Goal: Contribute content: Add original content to the website for others to see

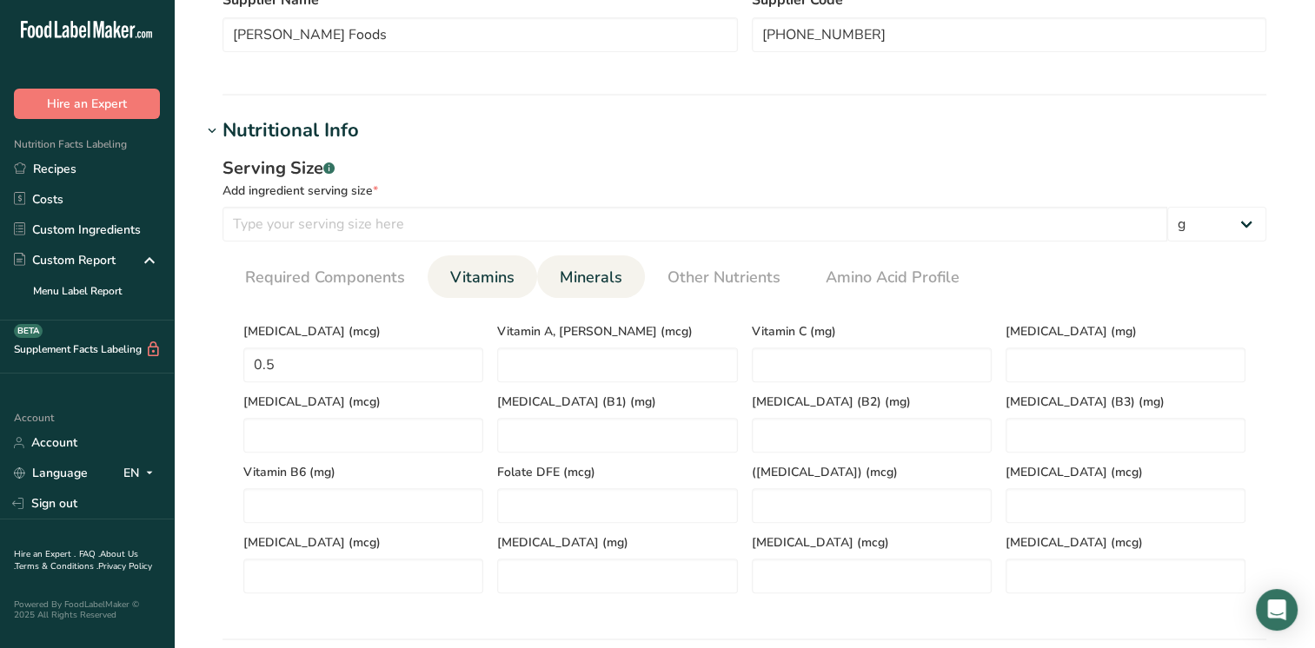
click at [601, 279] on span "Minerals" at bounding box center [591, 277] width 63 height 23
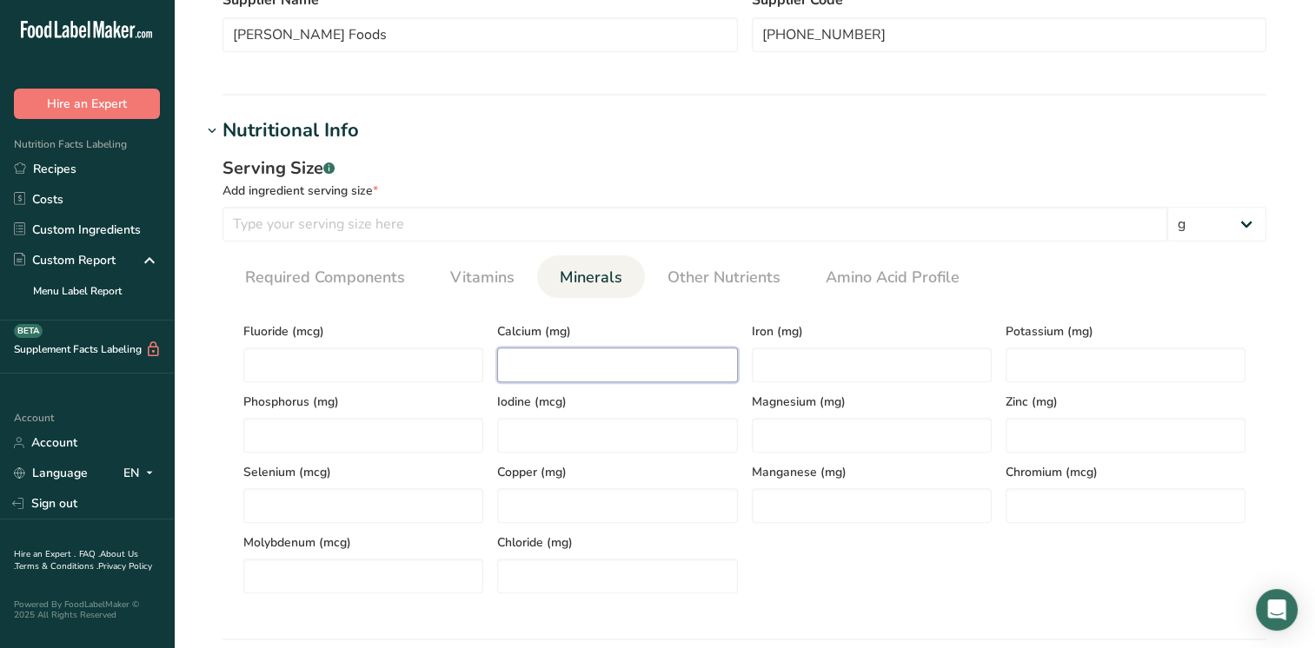
click at [578, 381] on input "number" at bounding box center [617, 365] width 240 height 35
type input "40"
click at [810, 353] on input "number" at bounding box center [872, 365] width 240 height 35
type input "1.5"
drag, startPoint x: 1048, startPoint y: 356, endPoint x: 1064, endPoint y: 353, distance: 16.0
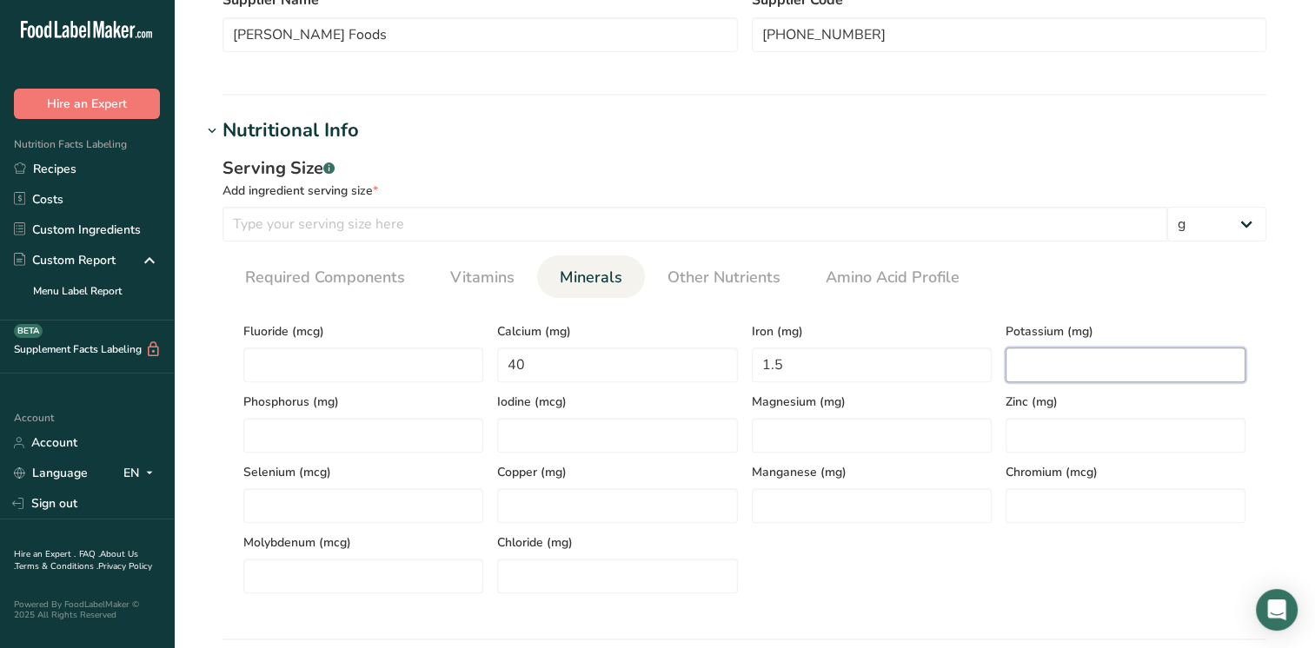
click at [1048, 357] on input "number" at bounding box center [1125, 365] width 240 height 35
type input "90"
click at [329, 273] on span "Required Components" at bounding box center [325, 277] width 160 height 23
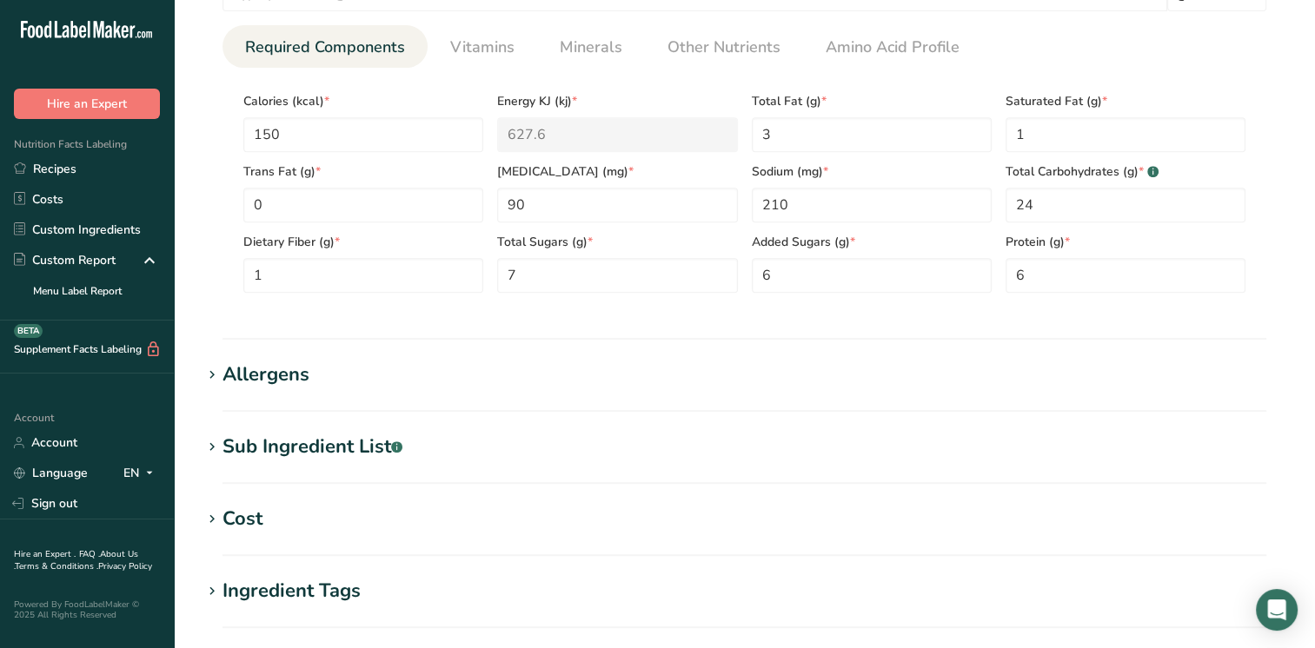
scroll to position [782, 0]
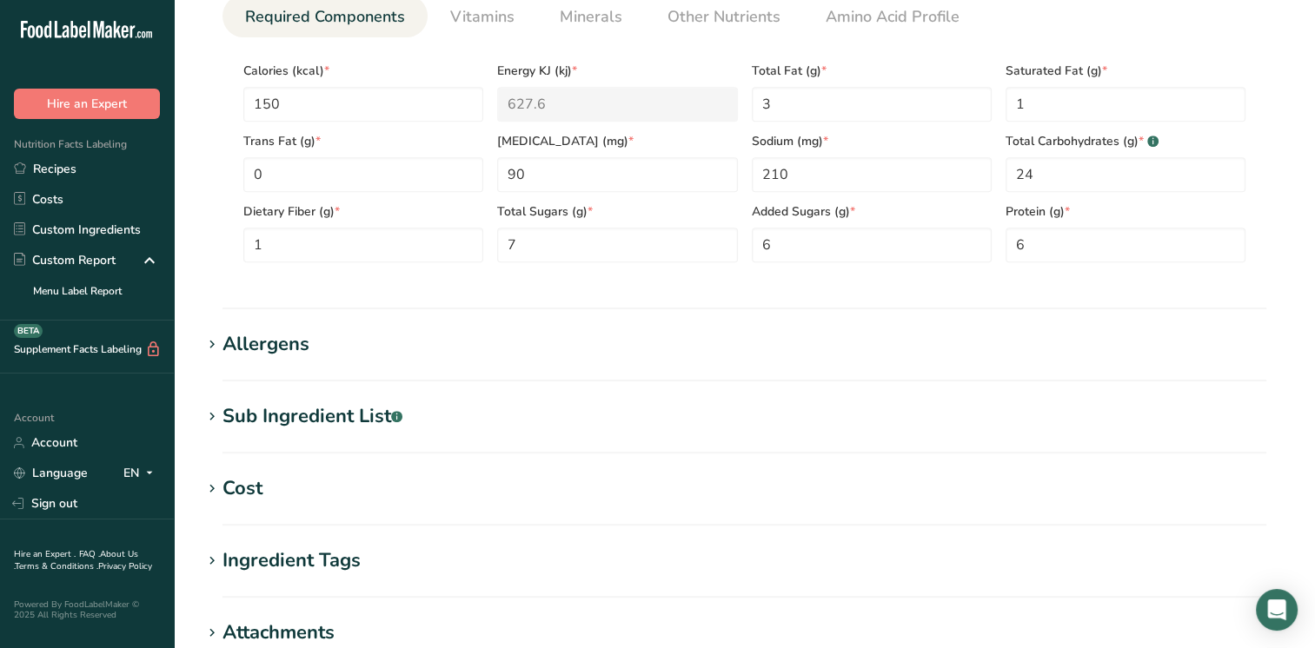
click at [256, 342] on div "Allergens" at bounding box center [265, 344] width 87 height 29
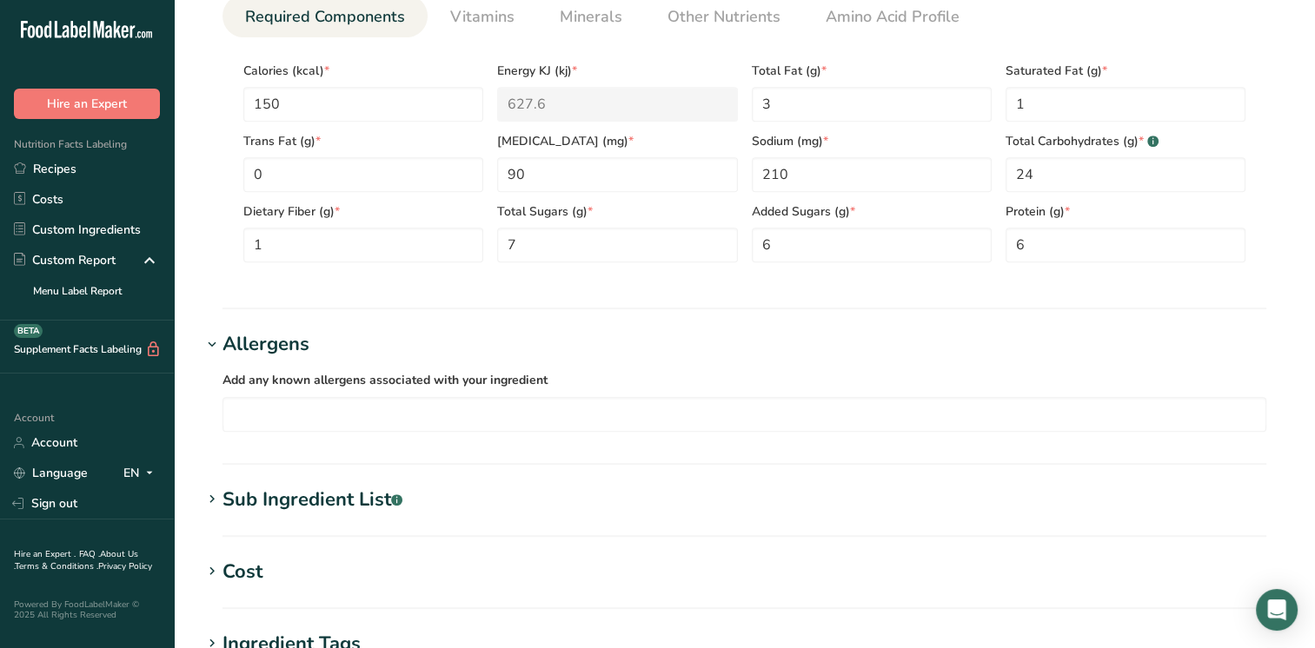
click at [227, 340] on div "Allergens" at bounding box center [265, 344] width 87 height 29
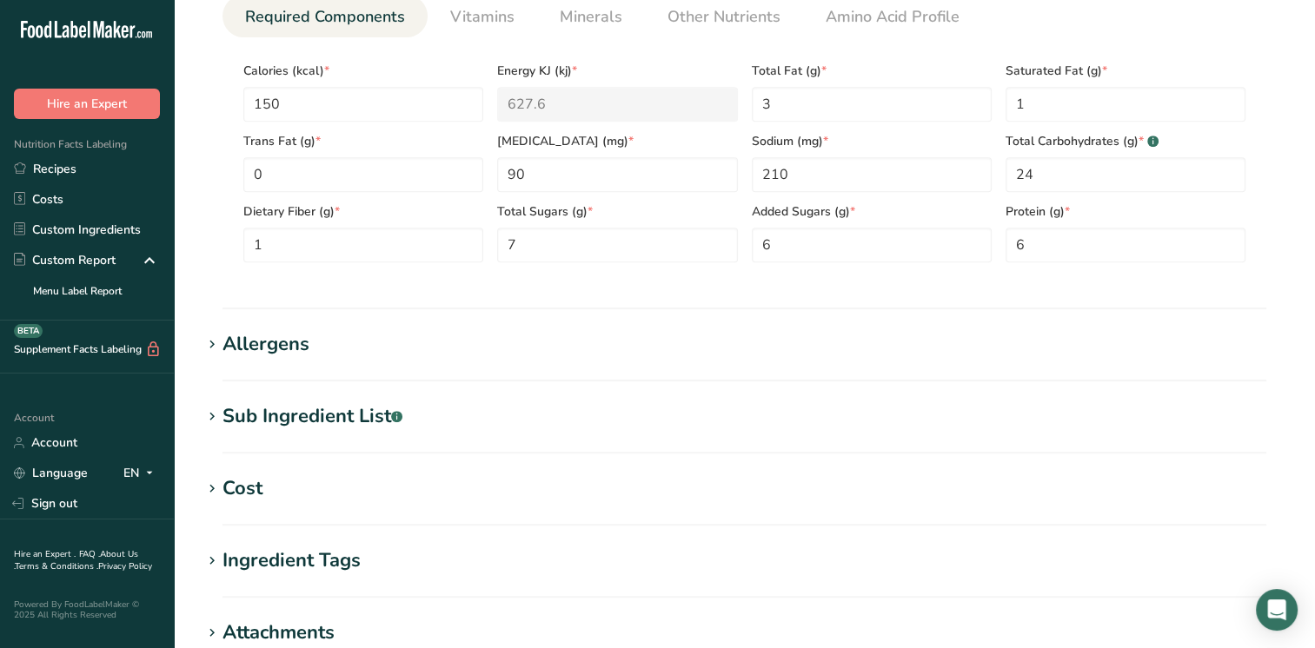
click at [215, 346] on icon at bounding box center [212, 345] width 16 height 24
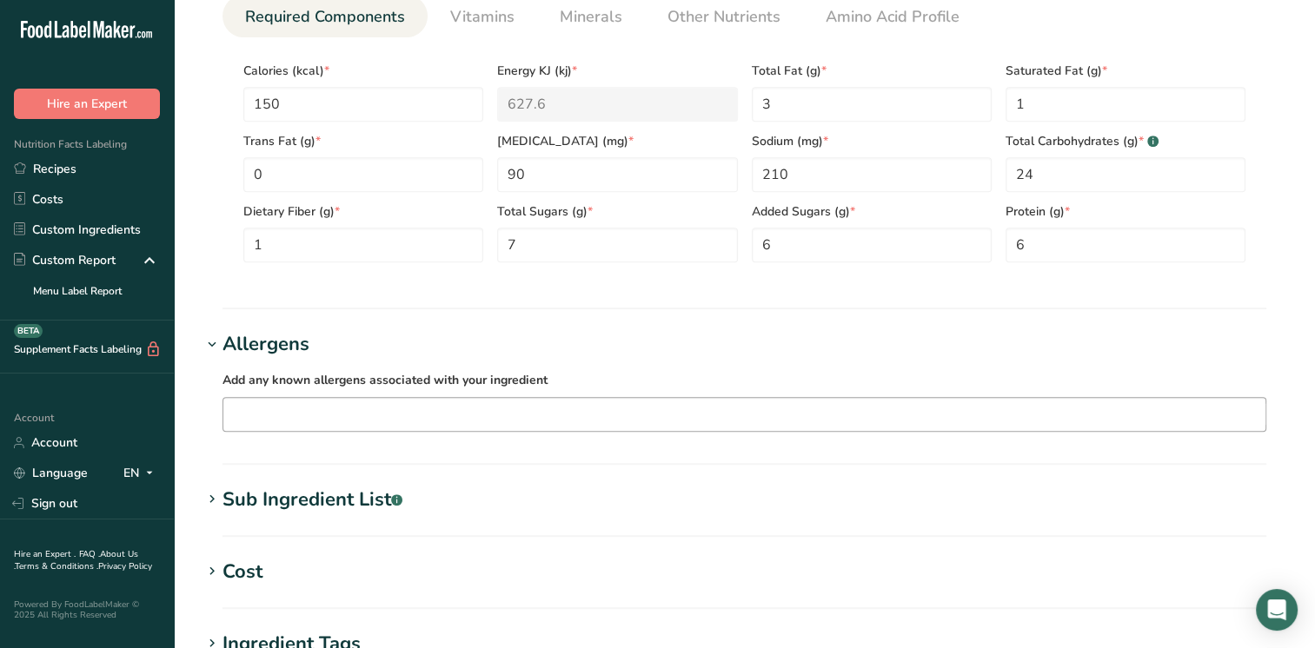
click at [296, 415] on input "text" at bounding box center [744, 414] width 1042 height 27
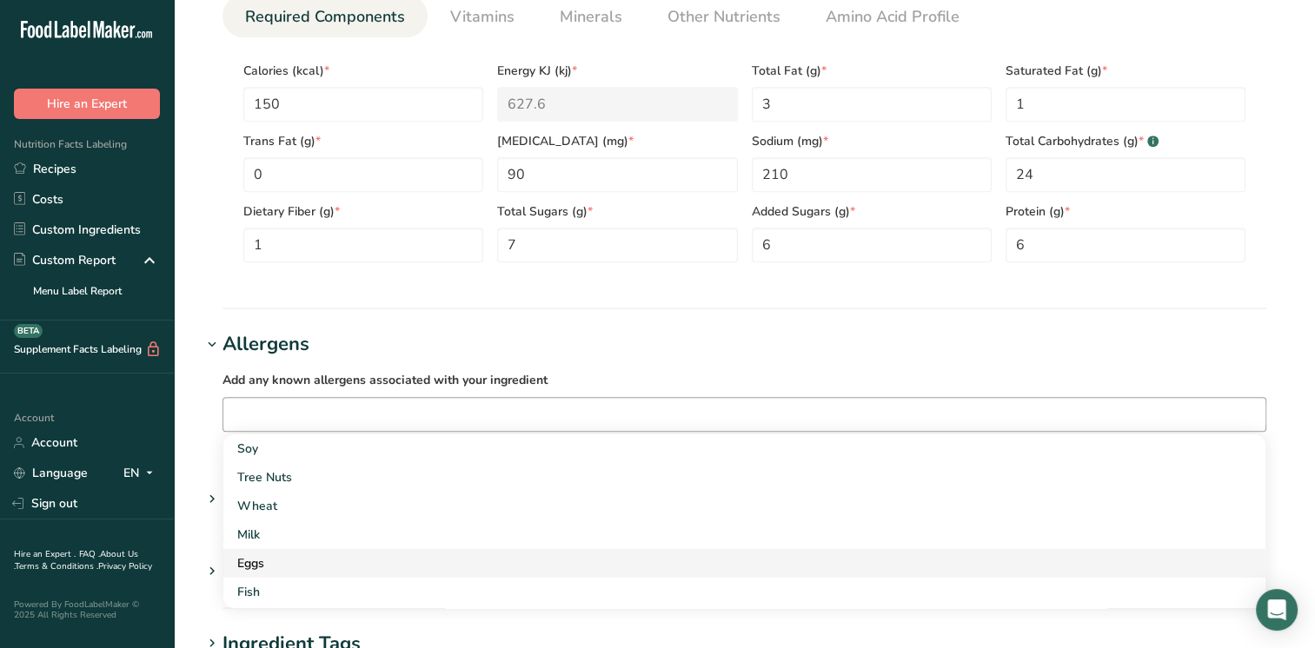
click at [262, 565] on div "Eggs" at bounding box center [730, 563] width 986 height 18
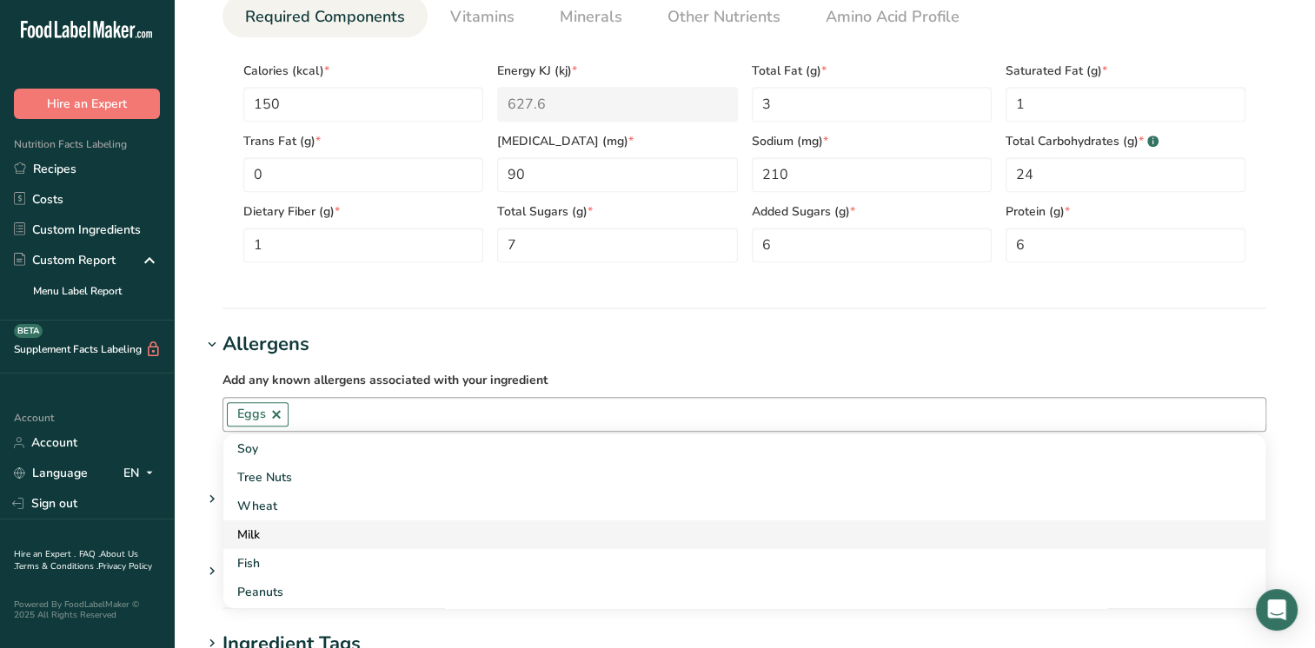
click at [252, 540] on div "Milk" at bounding box center [730, 535] width 986 height 18
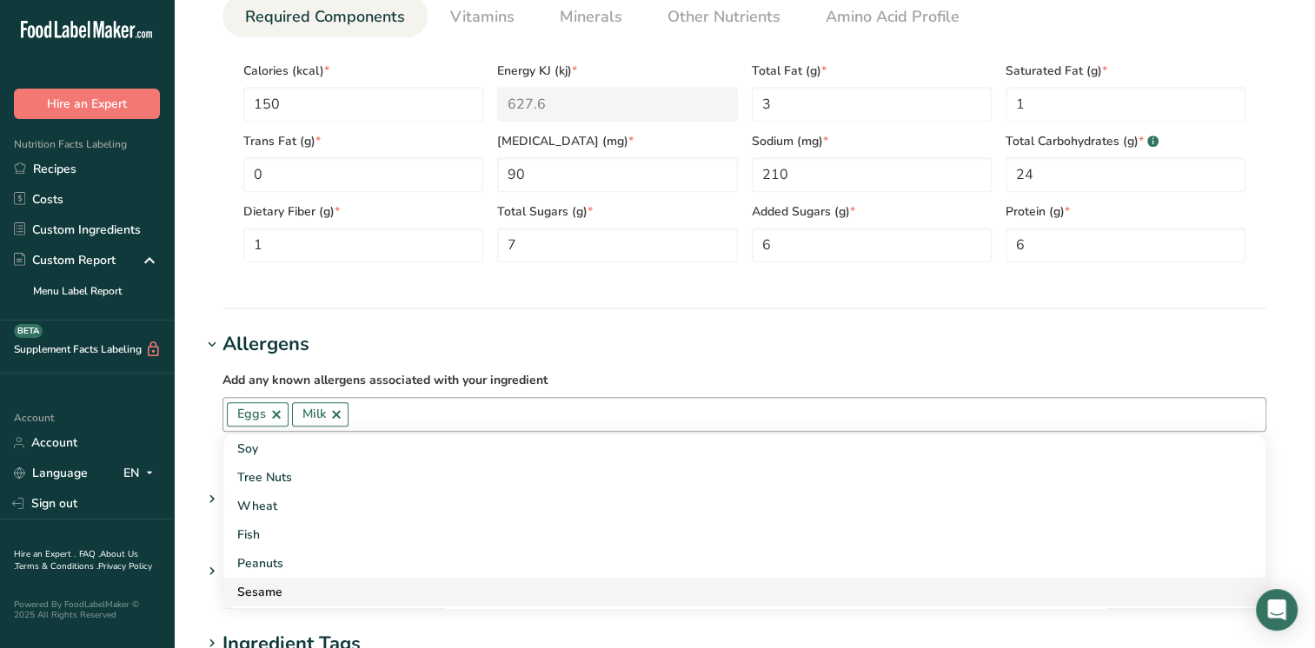
click at [266, 583] on div "Sesame" at bounding box center [730, 592] width 986 height 18
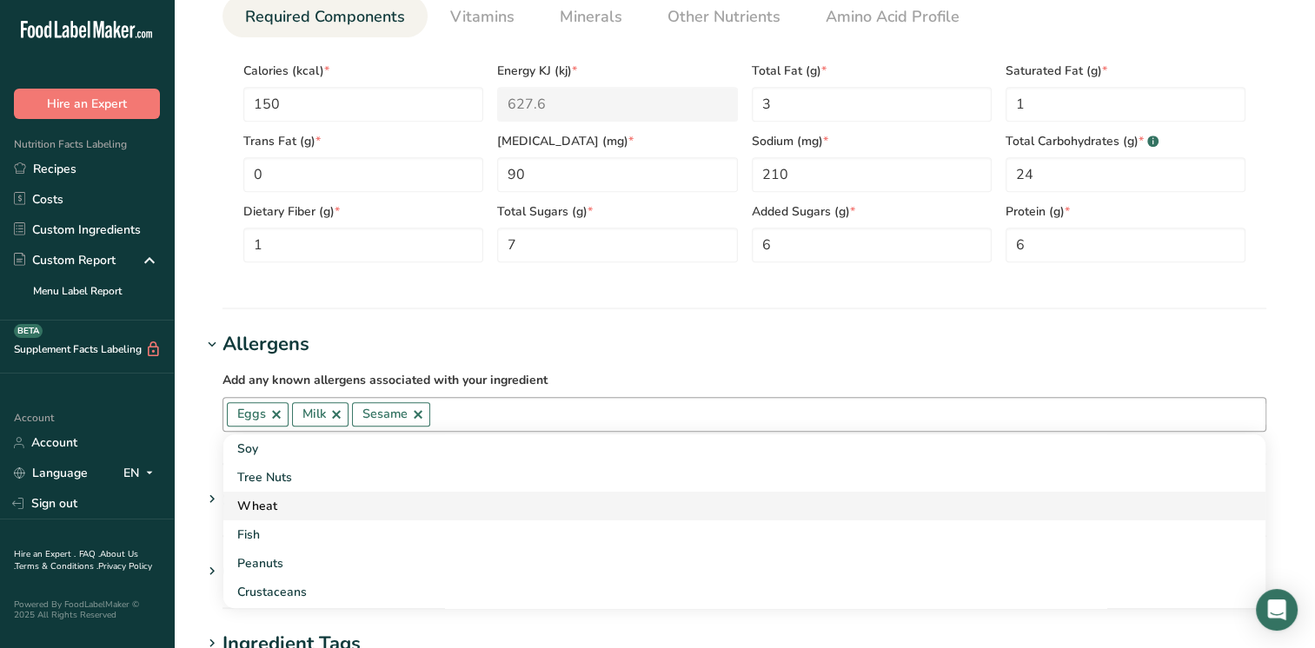
click at [278, 504] on div "Wheat" at bounding box center [730, 506] width 986 height 18
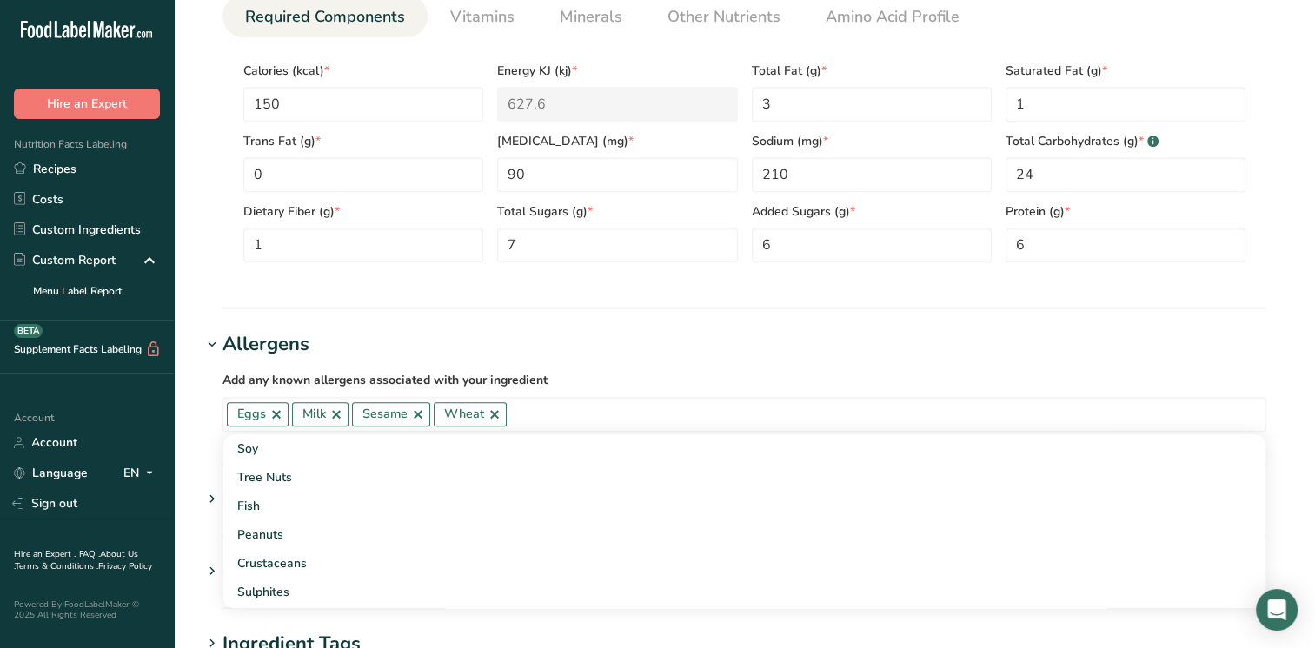
click at [662, 328] on section "Add new ingredient Ingredient Spec Sheet .a-a{fill:#347362;}.b-a{fill:#fff;} Up…" at bounding box center [744, 99] width 1141 height 1762
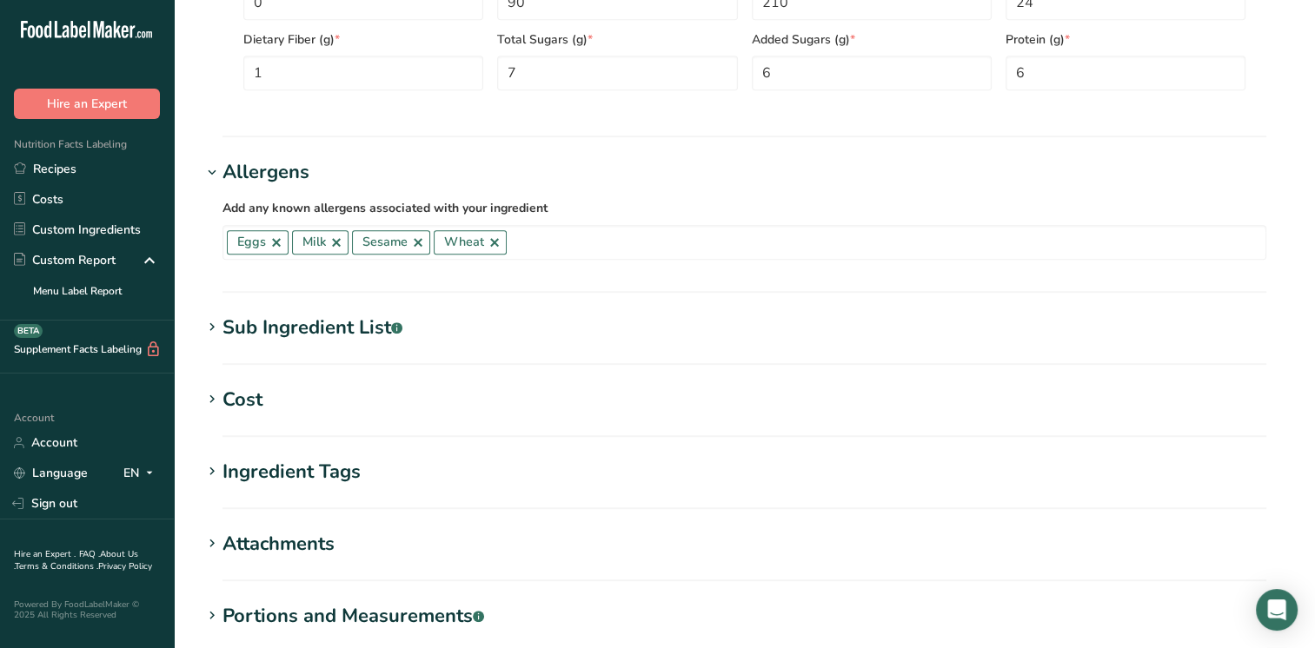
scroll to position [956, 0]
click at [211, 326] on icon at bounding box center [212, 326] width 16 height 24
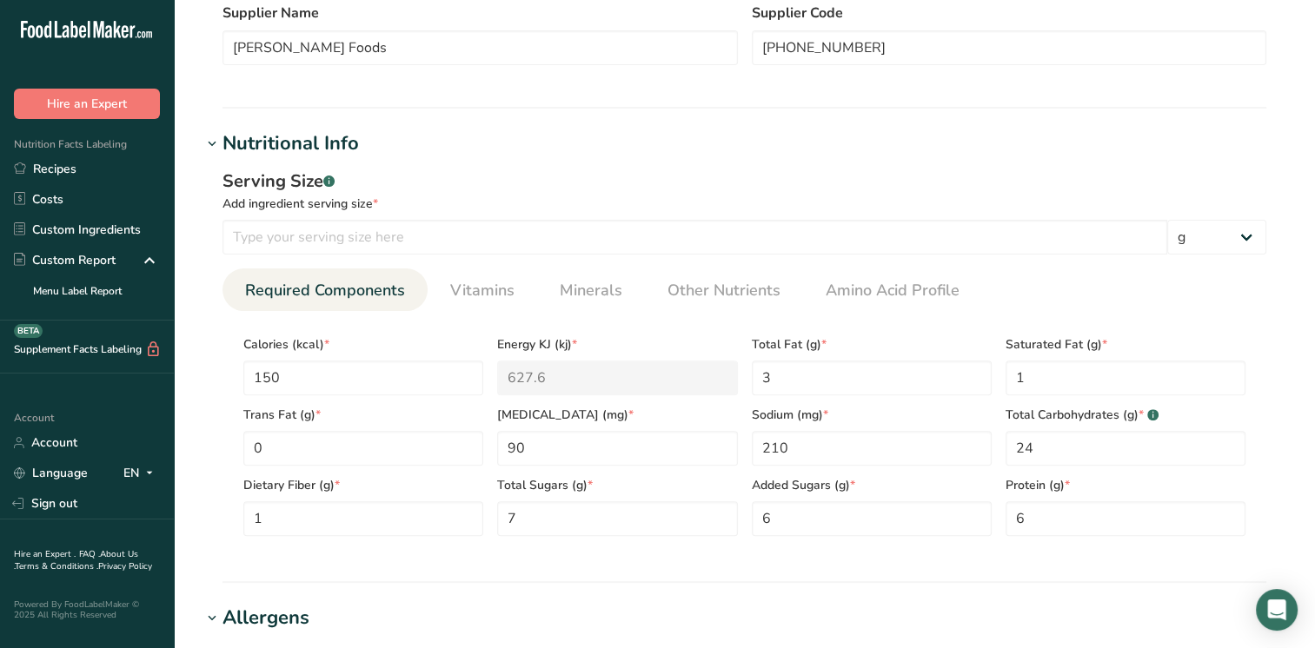
scroll to position [250, 0]
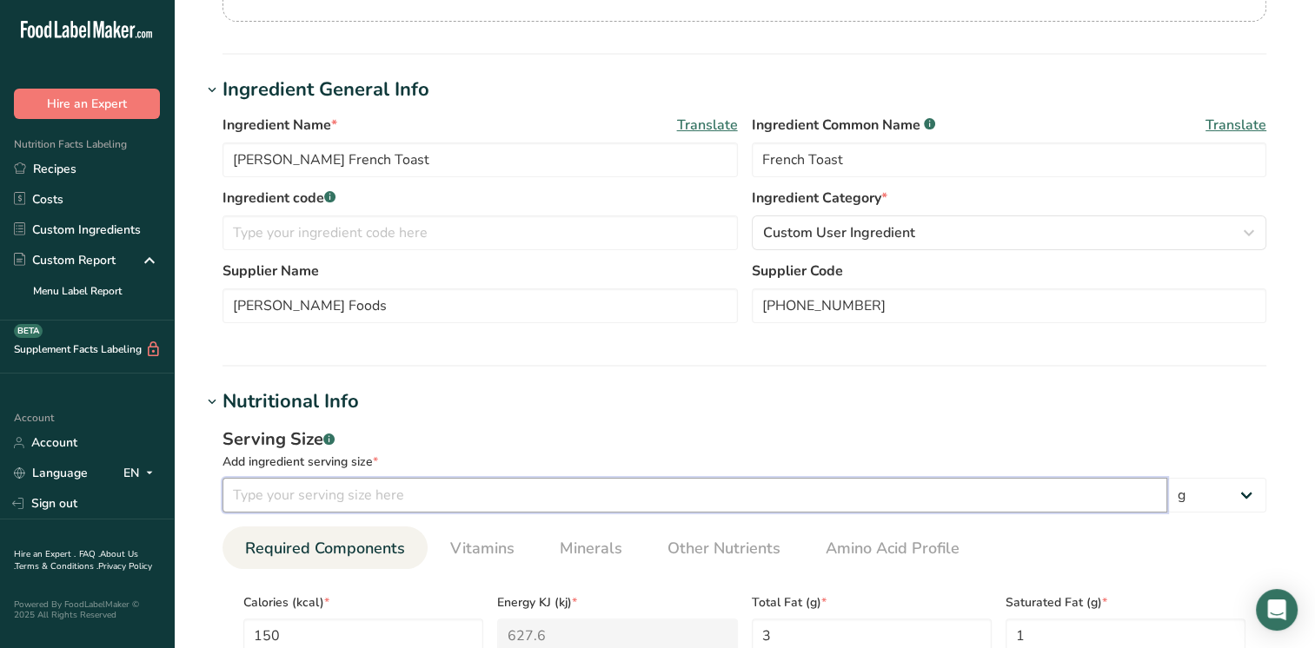
click at [278, 492] on input "number" at bounding box center [694, 495] width 944 height 35
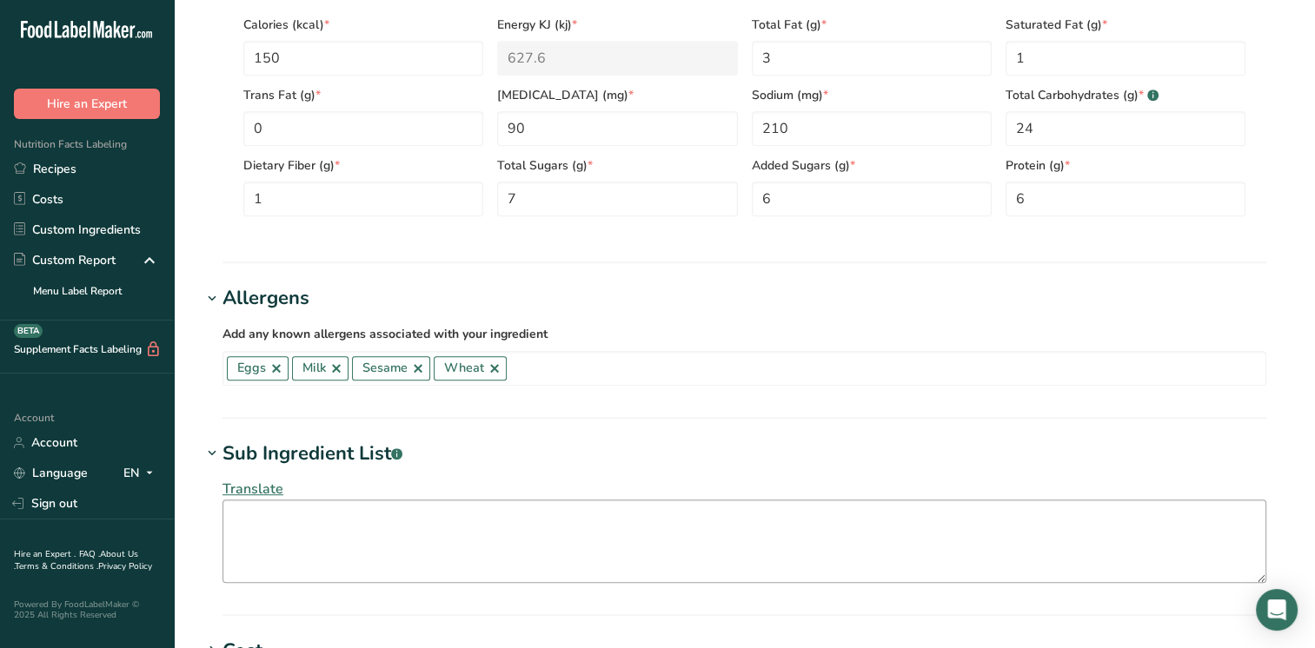
scroll to position [858, 0]
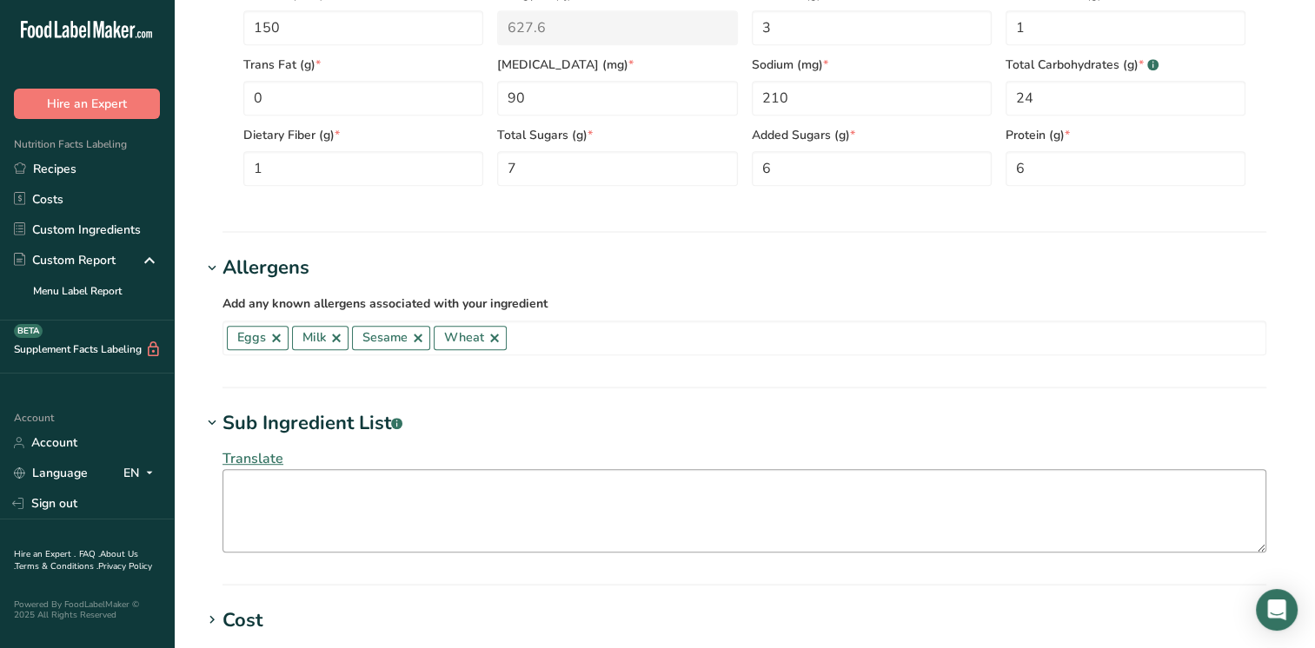
type input "71"
click at [257, 496] on textarea at bounding box center [744, 510] width 1044 height 83
click at [305, 499] on textarea at bounding box center [744, 510] width 1044 height 83
type textarea "b"
drag, startPoint x: 273, startPoint y: 488, endPoint x: 234, endPoint y: 486, distance: 39.2
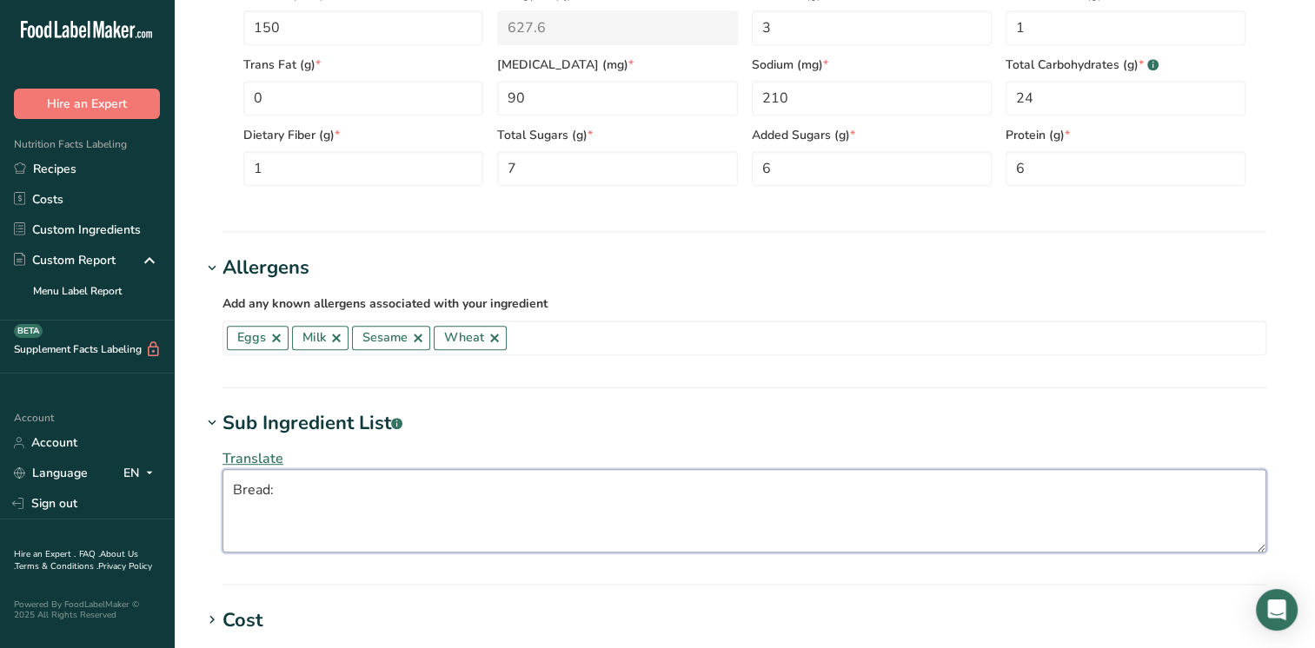
click at [233, 486] on textarea "Bread:" at bounding box center [744, 510] width 1044 height 83
paste textarea "Enriched Unbleached Flour (Wheat Flour, Malted Barley Flour, [MEDICAL_DATA], Re…"
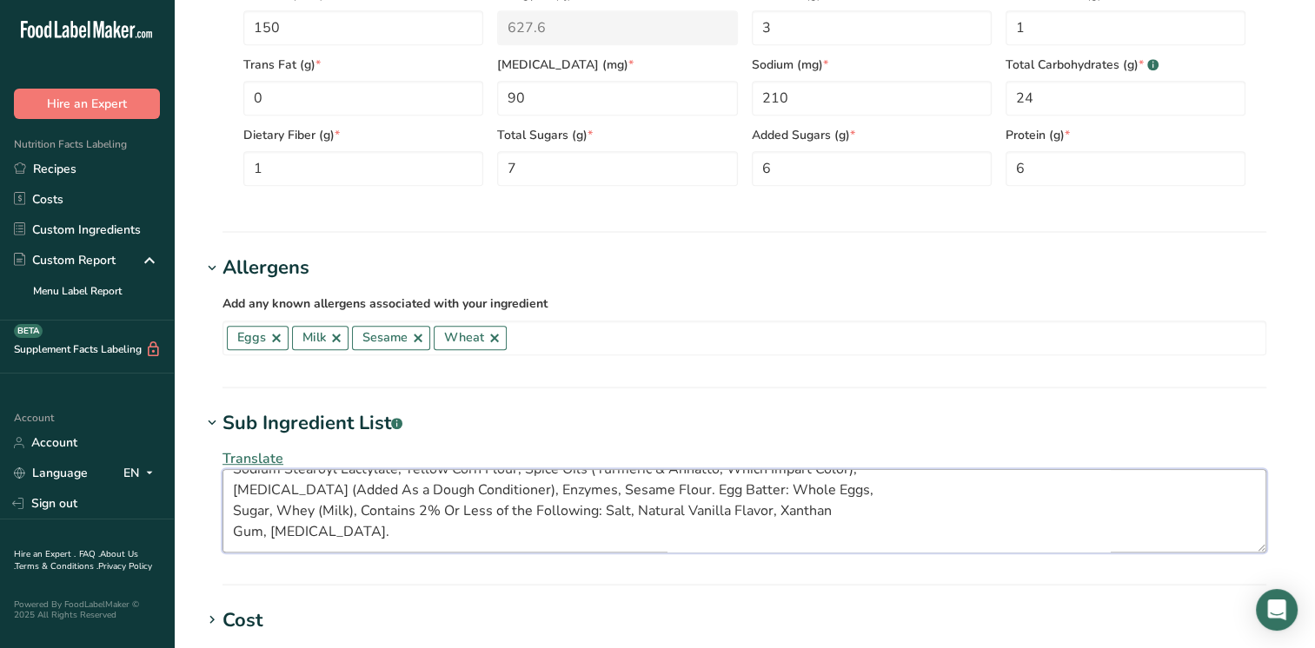
scroll to position [0, 0]
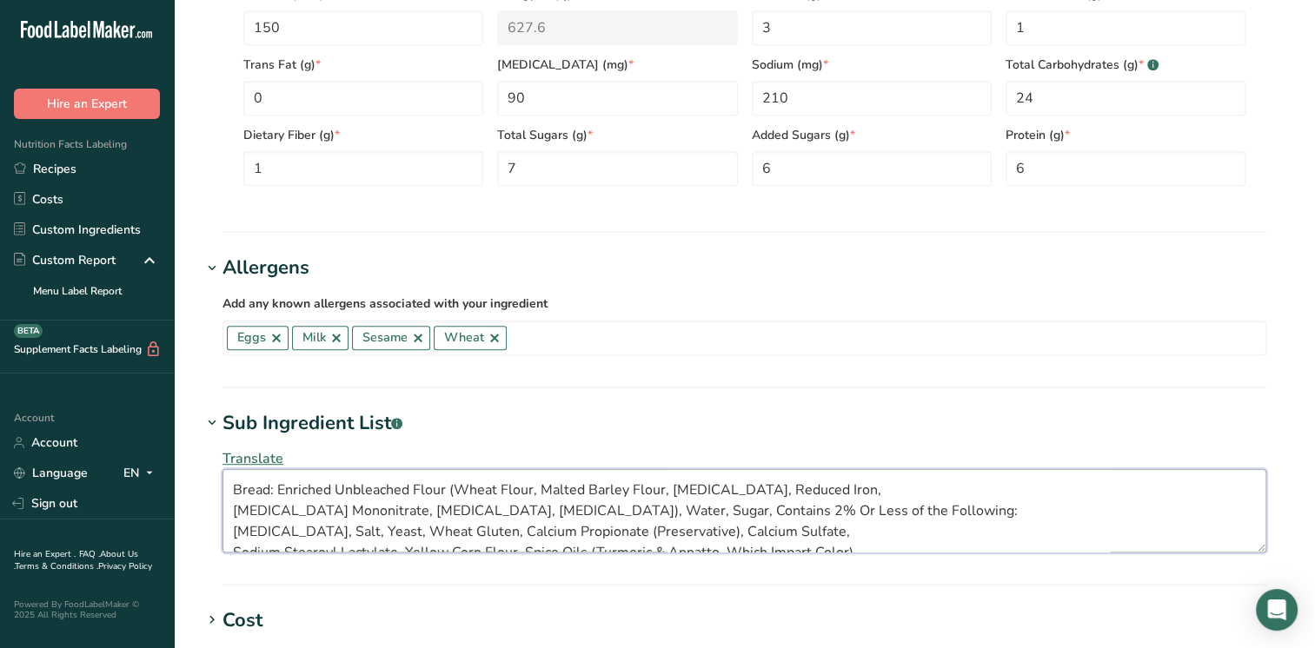
drag, startPoint x: 342, startPoint y: 544, endPoint x: 210, endPoint y: 458, distance: 157.6
click at [210, 458] on div "Translate Bread: Enriched Unbleached Flour (Wheat Flour, Malted Barley Flour, […" at bounding box center [744, 500] width 1085 height 125
paste textarea
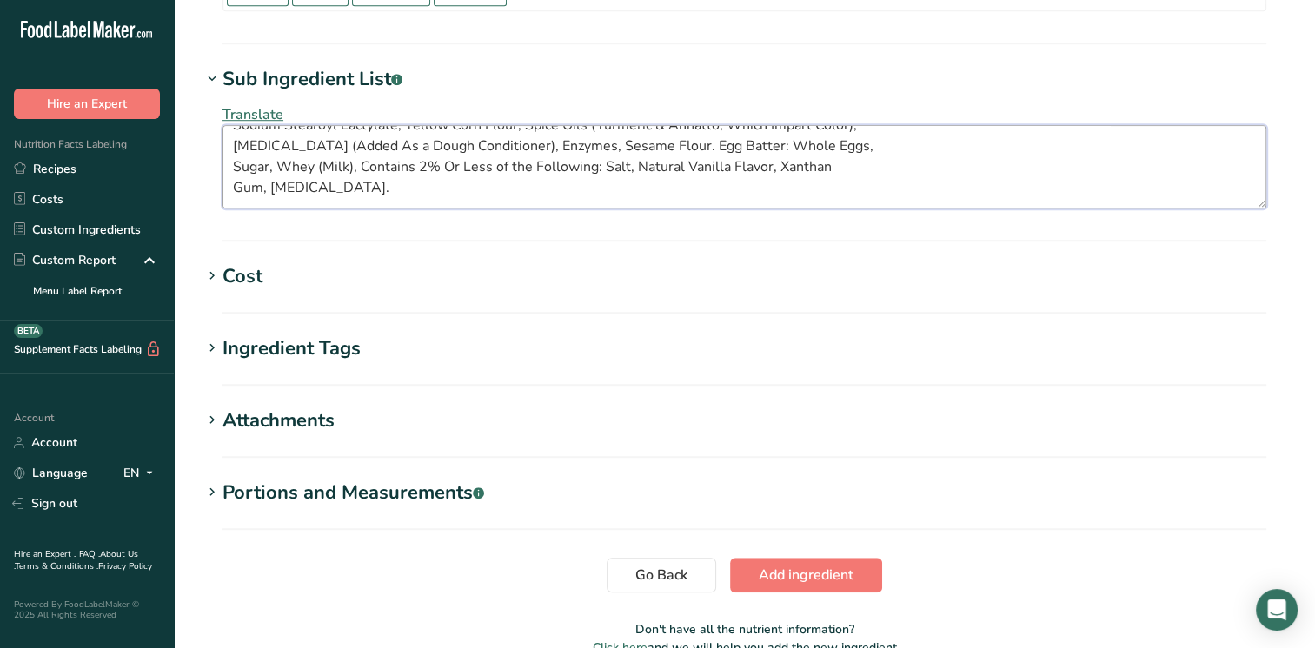
scroll to position [1206, 0]
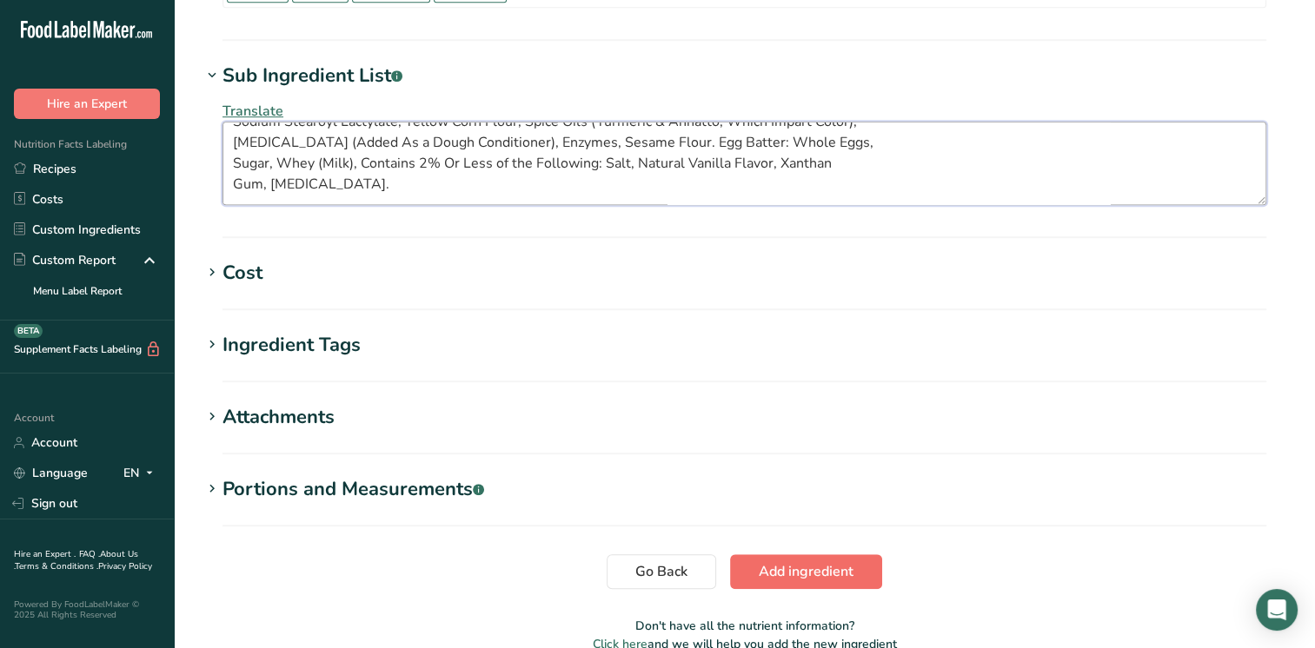
type textarea "Bread: Enriched Unbleached Flour (Wheat Flour, Malted Barley Flour, [MEDICAL_DA…"
click at [780, 566] on span "Add ingredient" at bounding box center [806, 571] width 95 height 21
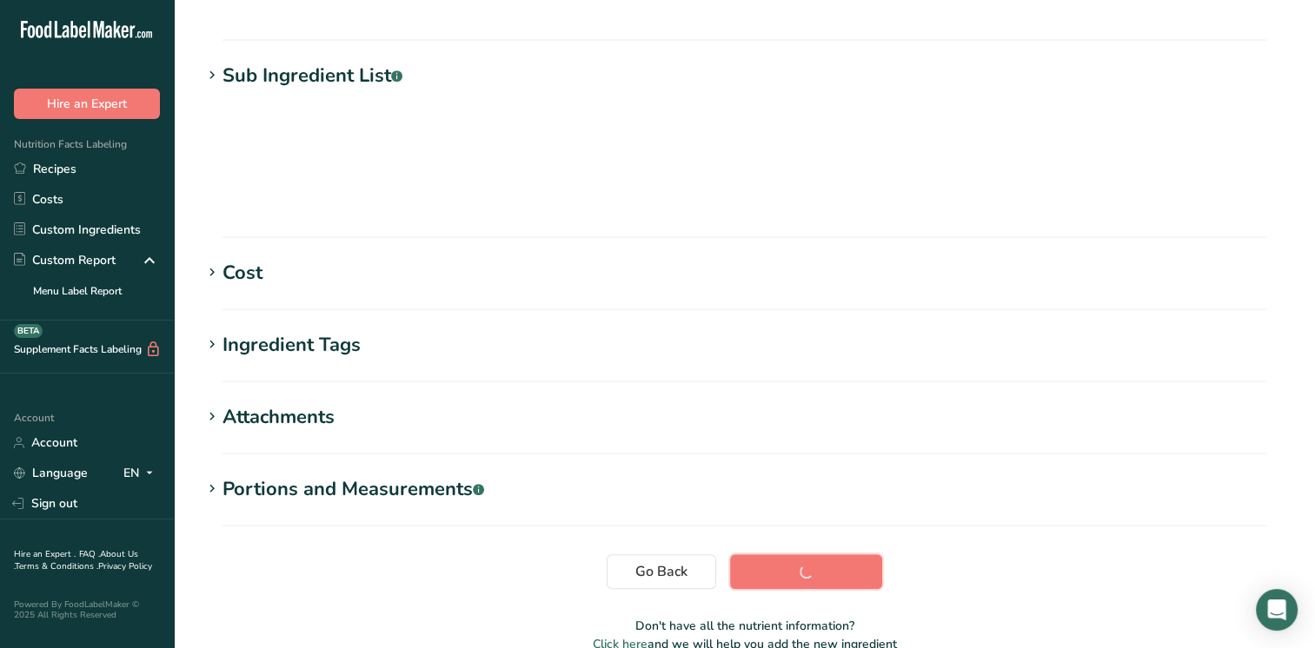
scroll to position [271, 0]
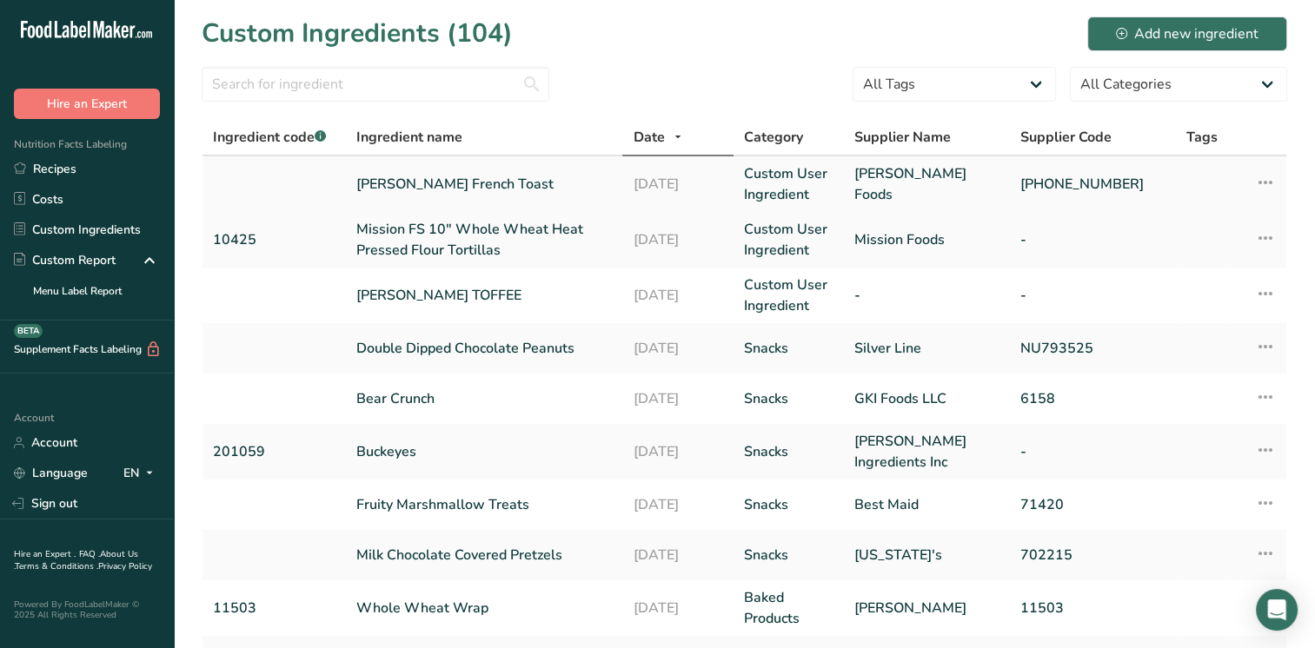
click at [413, 186] on link "[PERSON_NAME] French Toast" at bounding box center [483, 184] width 255 height 21
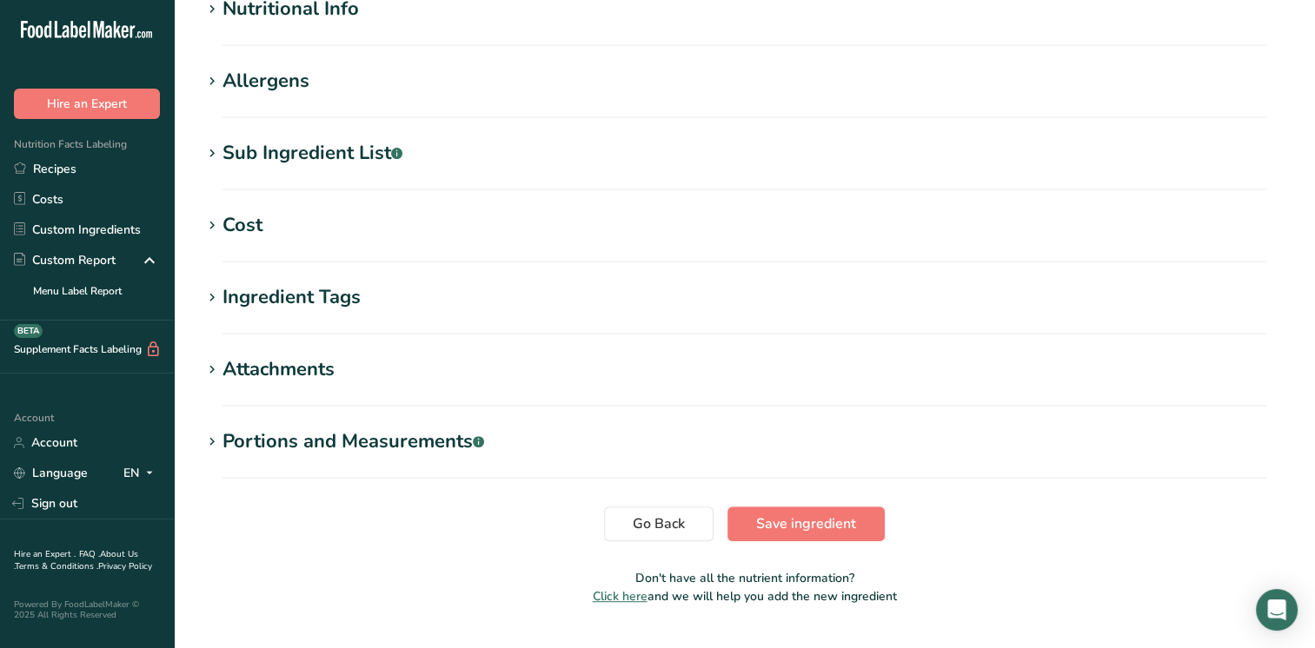
scroll to position [683, 0]
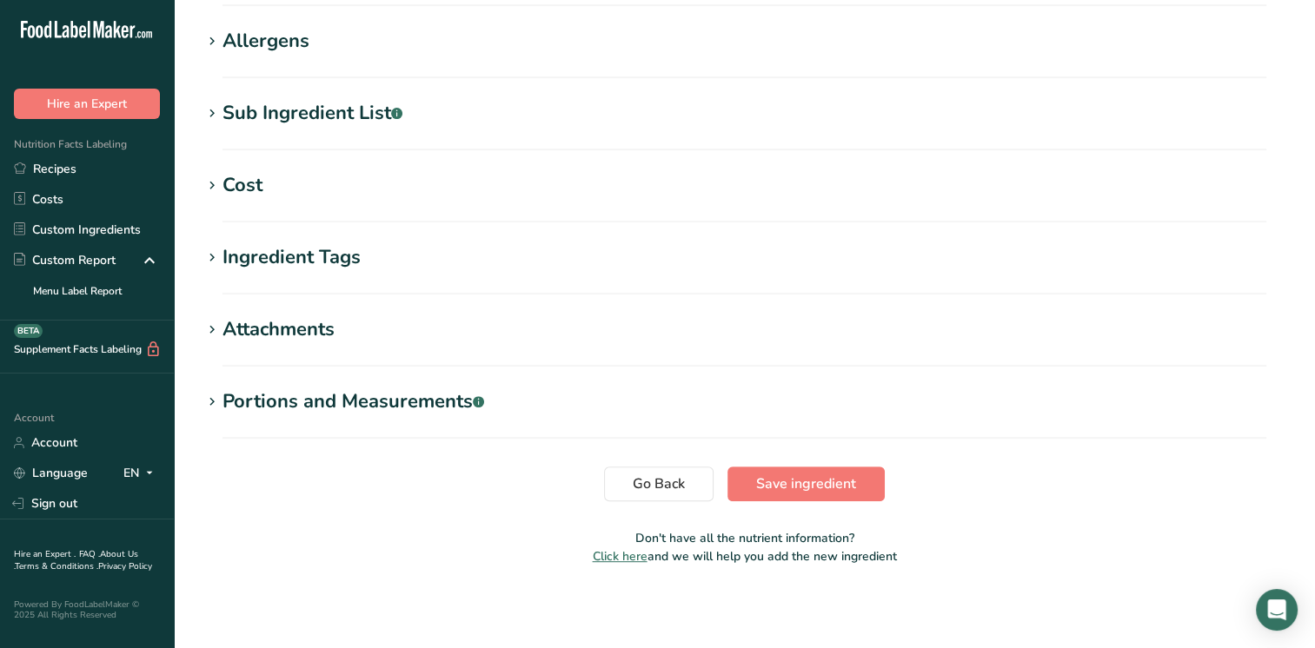
click at [210, 110] on icon at bounding box center [212, 114] width 16 height 24
type textarea "Bread: Enriched Unbleached Flour (Wheat Flour, Malted Barley Flour, [MEDICAL_DA…"
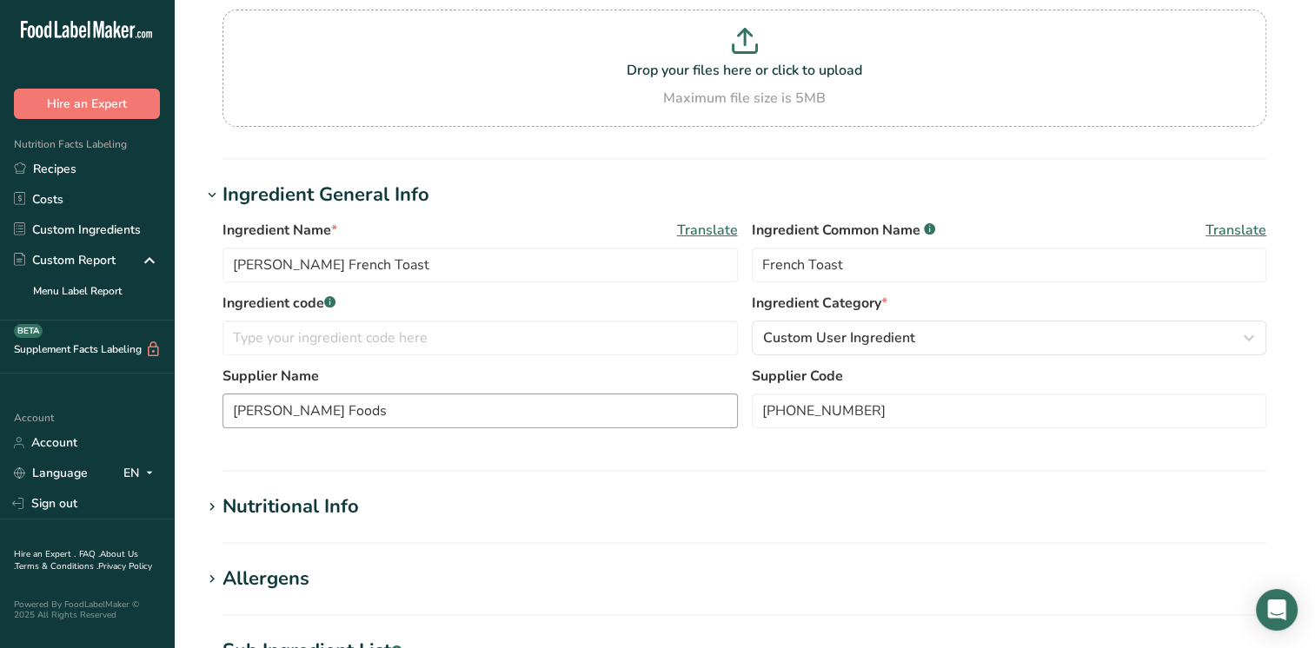
scroll to position [0, 0]
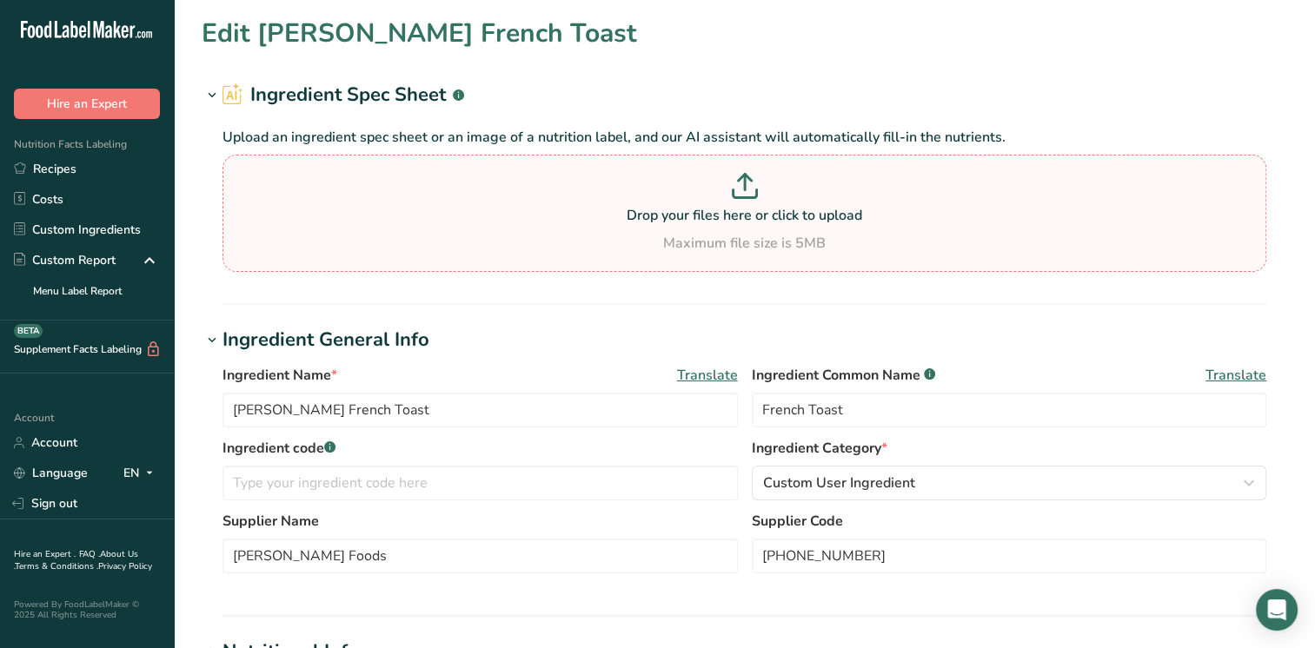
click at [582, 208] on p "Drop your files here or click to upload" at bounding box center [744, 215] width 1035 height 21
click at [582, 208] on input "Drop your files here or click to upload Maximum file size is 5MB" at bounding box center [744, 213] width 1044 height 117
